Goal: Check status: Check status

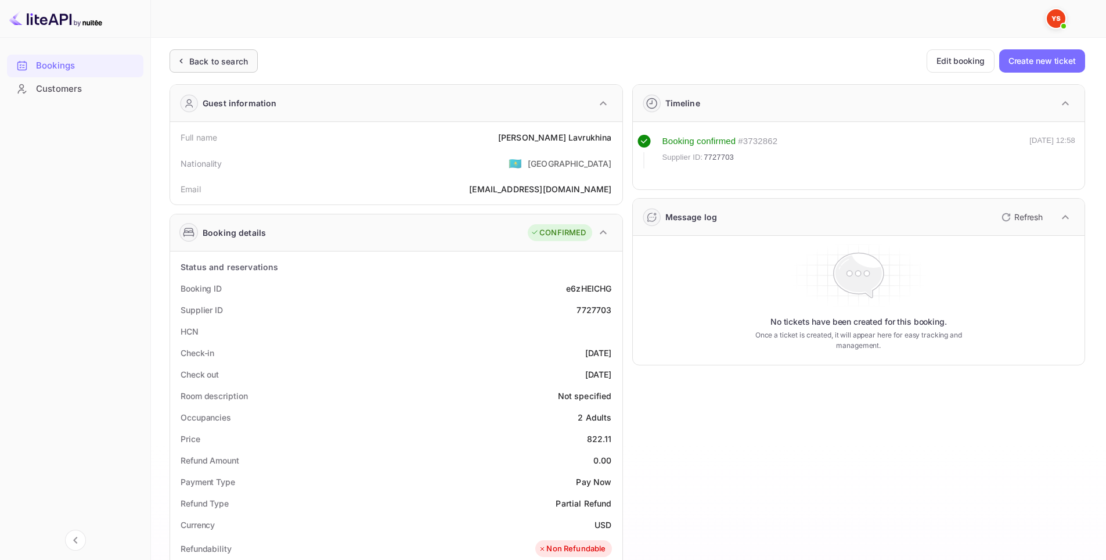
click at [245, 59] on div "Back to search" at bounding box center [218, 61] width 59 height 12
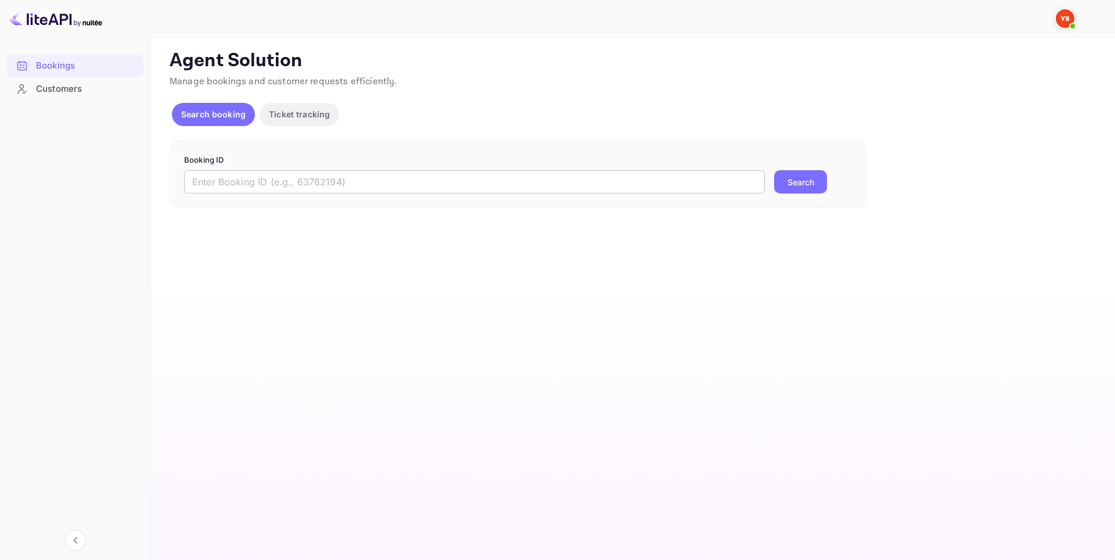
click at [320, 178] on input "text" at bounding box center [474, 181] width 581 height 23
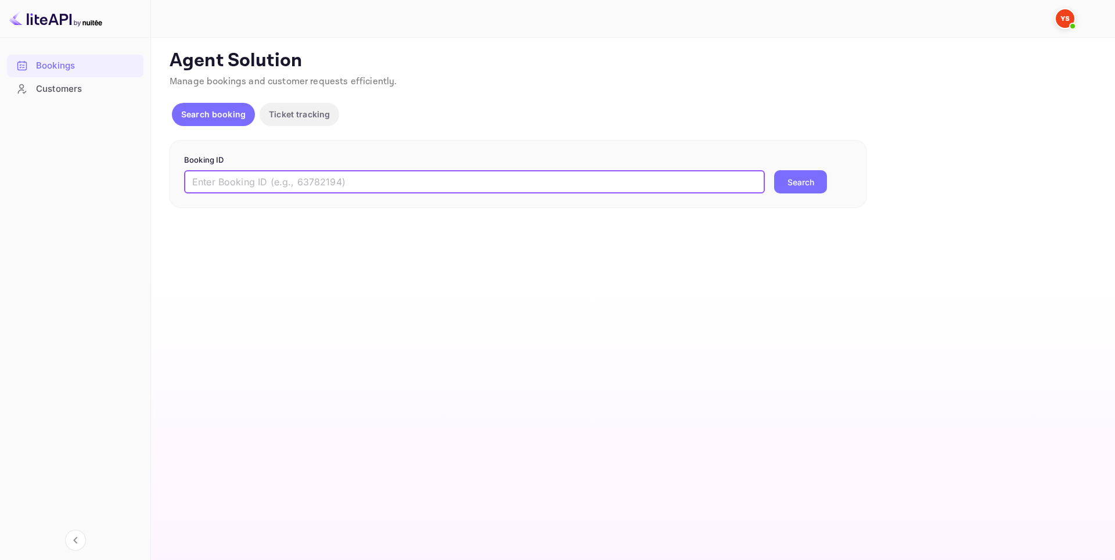
paste input "8675582639330"
click at [803, 181] on button "Search" at bounding box center [800, 181] width 53 height 23
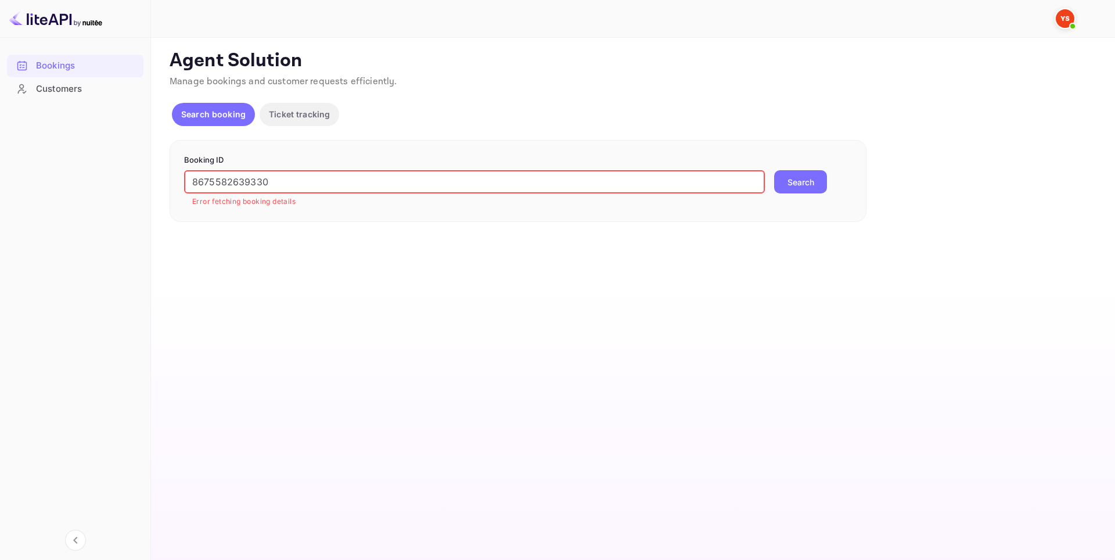
drag, startPoint x: 297, startPoint y: 185, endPoint x: 149, endPoint y: 188, distance: 147.5
click at [149, 188] on div "Bookings Customers Now you can check your travel website directly from the link…" at bounding box center [557, 280] width 1115 height 560
paste input "9025971"
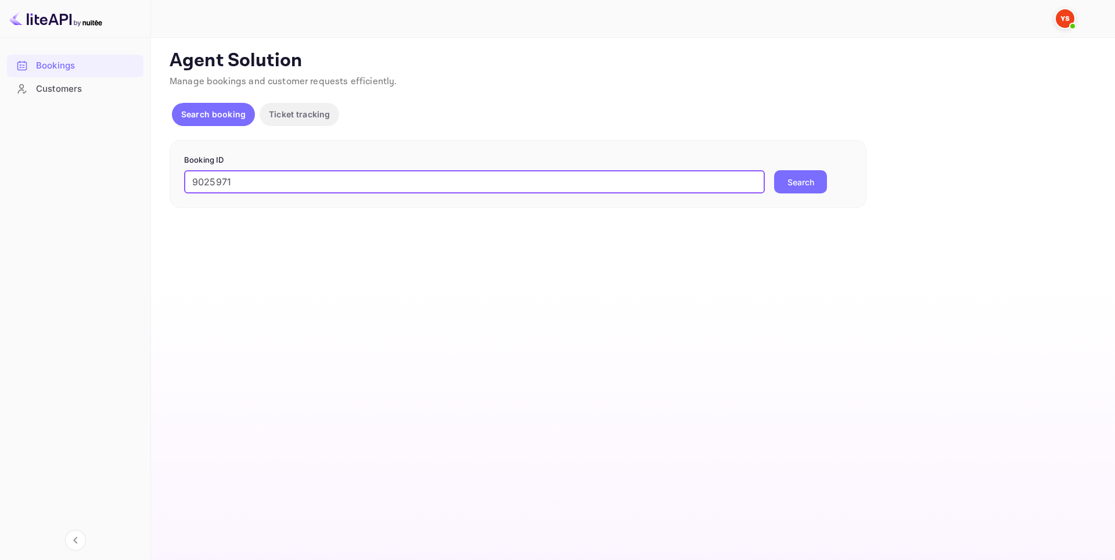
type input "9025971"
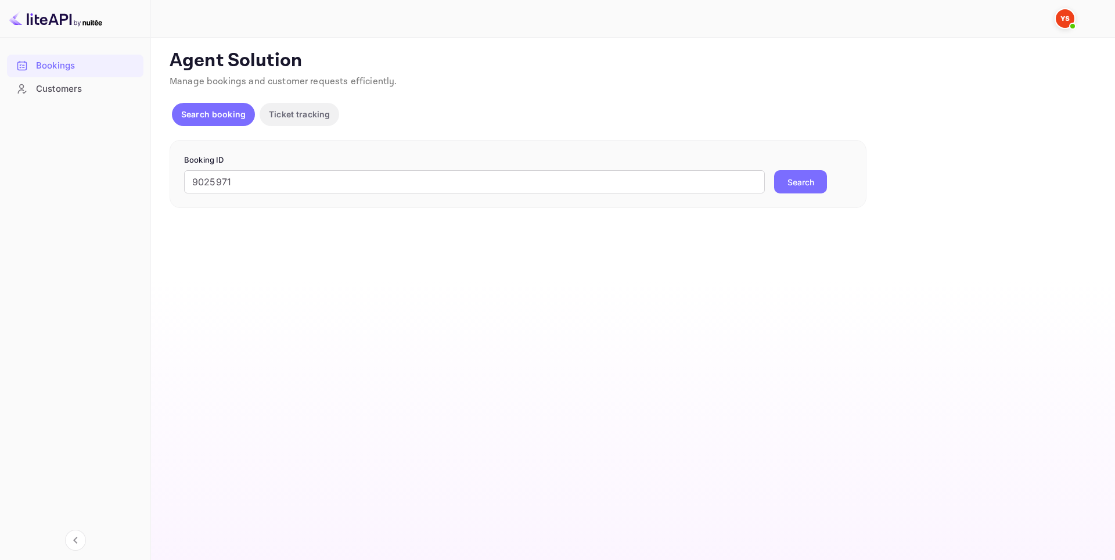
click at [822, 188] on button "Search" at bounding box center [800, 181] width 53 height 23
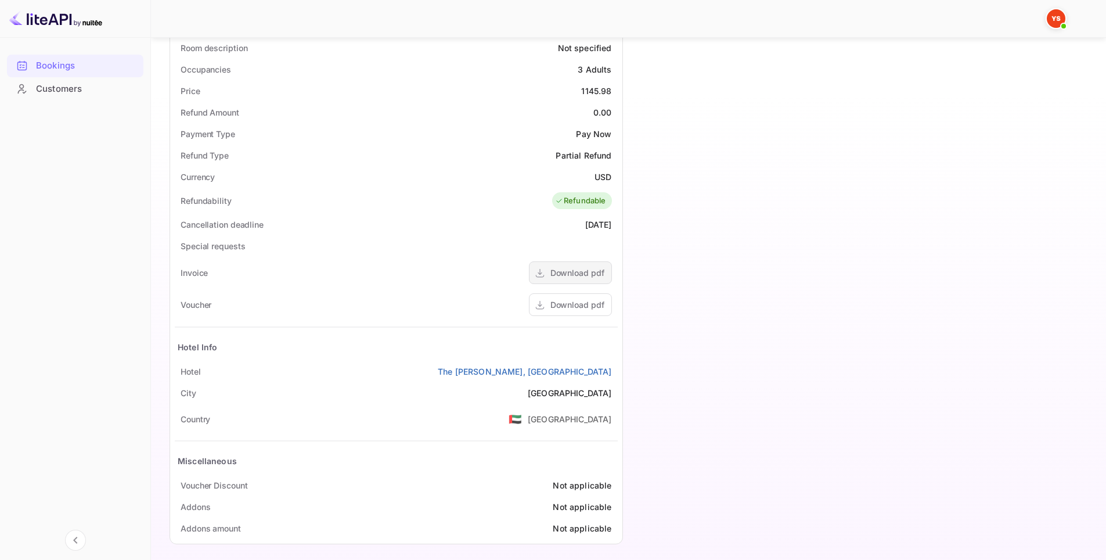
scroll to position [348, 0]
click at [573, 304] on div "Download pdf" at bounding box center [577, 304] width 54 height 12
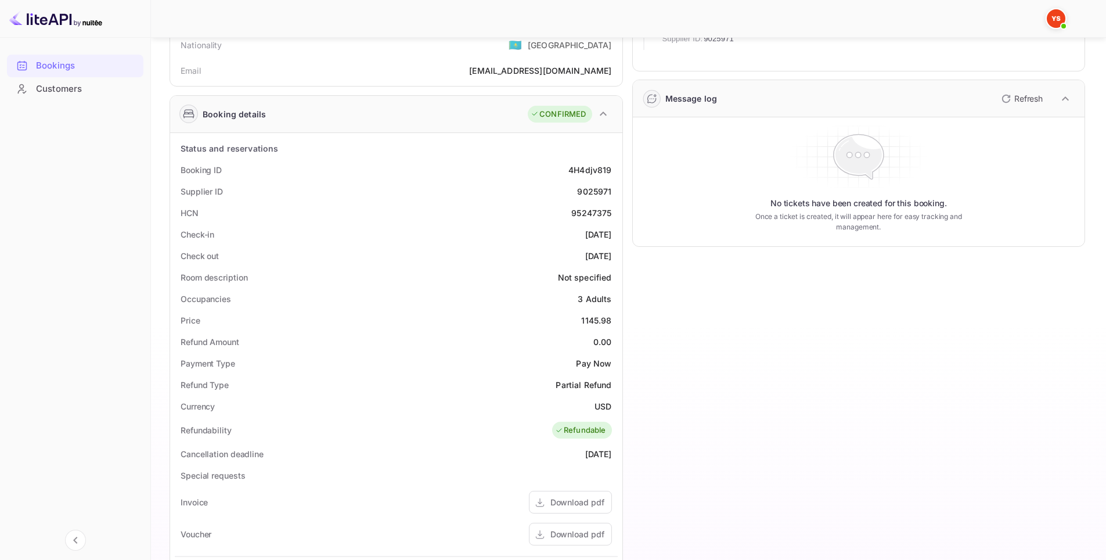
scroll to position [116, 0]
click at [586, 195] on div "9025971" at bounding box center [594, 194] width 34 height 12
copy div "9025971"
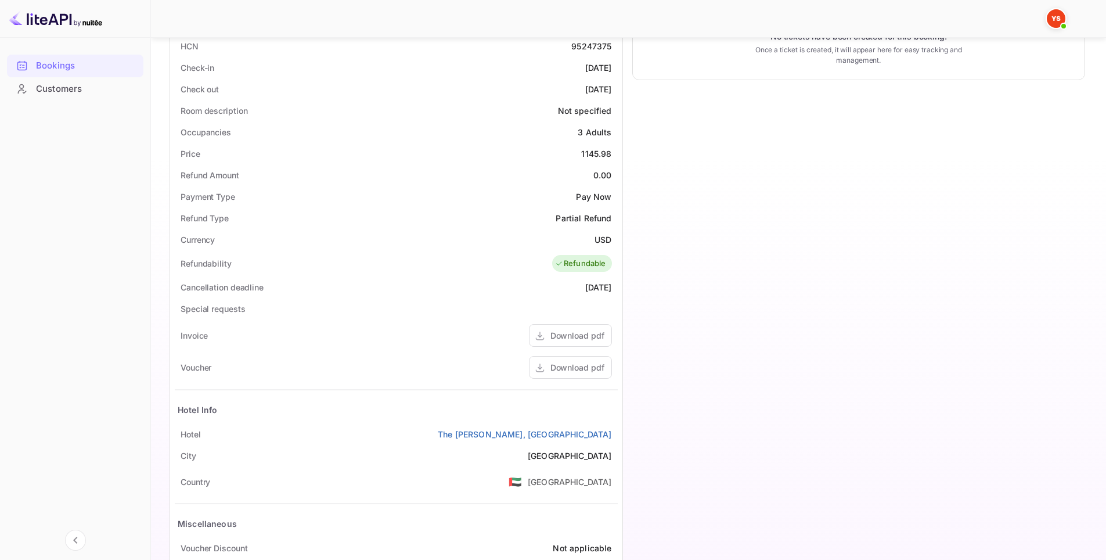
scroll to position [290, 0]
